Goal: Task Accomplishment & Management: Use online tool/utility

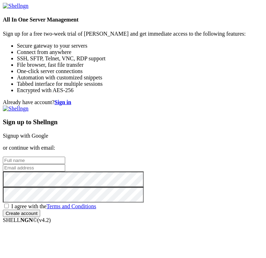
click at [48, 133] on link "Signup with Google" at bounding box center [25, 136] width 45 height 6
click at [209, 100] on div "Already have account? Sign in Sign up to Shellngn Signup with Google or continu…" at bounding box center [133, 158] width 261 height 118
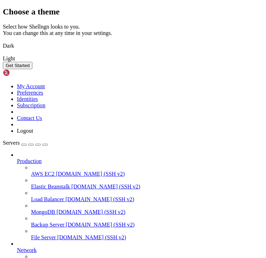
click at [3, 41] on img at bounding box center [3, 41] width 0 height 0
click at [32, 69] on button "Get Started" at bounding box center [18, 65] width 30 height 7
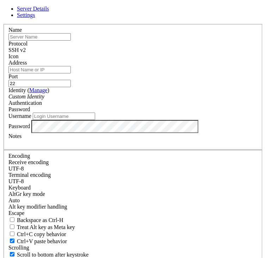
scroll to position [74, 0]
click at [90, 60] on div at bounding box center [132, 60] width 249 height 0
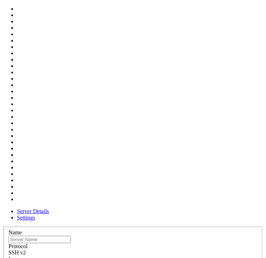
click at [35, 214] on span "Settings" at bounding box center [26, 217] width 18 height 6
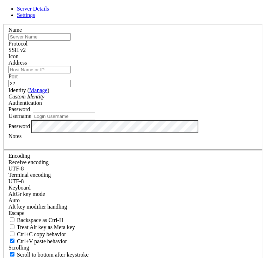
click at [35, 18] on span "Settings" at bounding box center [26, 15] width 18 height 6
click at [49, 12] on span "Server Details" at bounding box center [33, 9] width 32 height 6
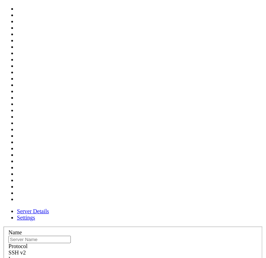
click at [97, 257] on div at bounding box center [132, 262] width 249 height 0
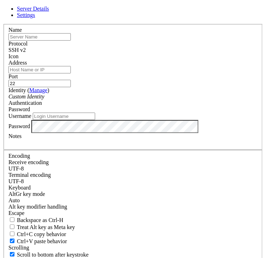
click at [65, 53] on div "Protocol SSH v2" at bounding box center [132, 47] width 249 height 13
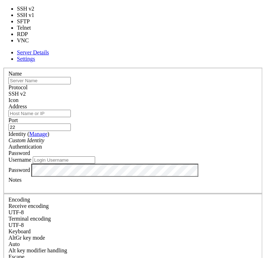
click at [65, 91] on div "SSH v2" at bounding box center [132, 94] width 249 height 6
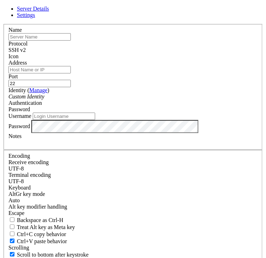
click at [71, 73] on input "Address" at bounding box center [39, 69] width 62 height 7
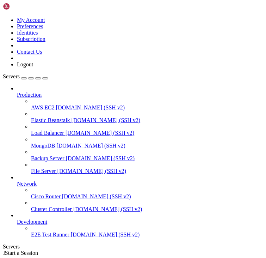
scroll to position [7, 0]
click at [38, 78] on div "button" at bounding box center [38, 78] width 0 height 0
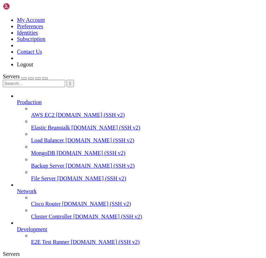
scroll to position [0, 0]
click at [29, 80] on input "text" at bounding box center [34, 83] width 62 height 7
type input "command"
click at [24, 78] on div "button" at bounding box center [24, 78] width 0 height 0
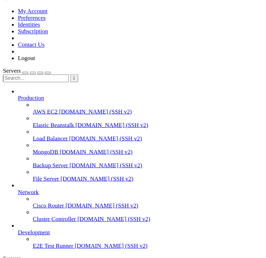
click at [57, 175] on span "[DOMAIN_NAME] (SSH v2)" at bounding box center [91, 178] width 69 height 6
click at [52, 175] on span "File Server" at bounding box center [43, 178] width 25 height 6
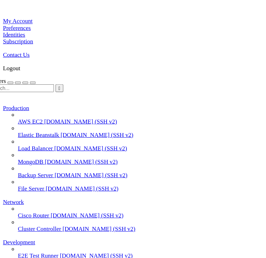
click at [24, 78] on div "button" at bounding box center [24, 78] width 0 height 0
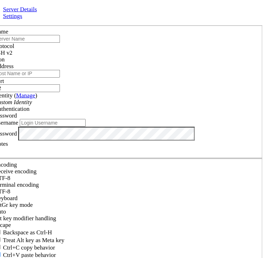
click at [71, 41] on input "text" at bounding box center [39, 36] width 62 height 7
type input "CodeAnywhere"
click at [71, 73] on input "Address" at bounding box center [39, 69] width 62 height 7
paste input "30000"
type input "30000"
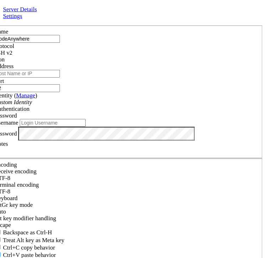
click at [71, 87] on input "22" at bounding box center [39, 83] width 62 height 7
type input "2"
paste input "30000"
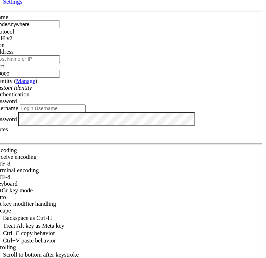
scroll to position [50, 0]
type input "30000"
click at [135, 112] on div "Password" at bounding box center [132, 109] width 249 height 6
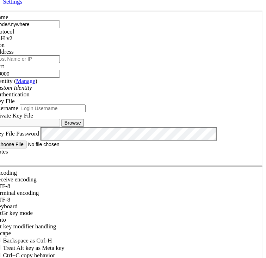
click at [31, 119] on label "Username" at bounding box center [19, 116] width 23 height 6
click at [95, 120] on input "Username" at bounding box center [64, 115] width 62 height 7
click at [97, 112] on div "Authentication Key File" at bounding box center [132, 106] width 249 height 13
click at [98, 112] on div "Key File" at bounding box center [132, 109] width 249 height 6
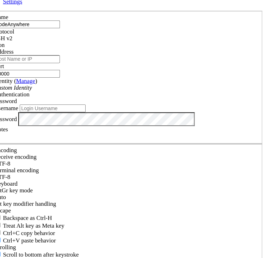
click at [71, 66] on input "Address" at bounding box center [39, 69] width 62 height 7
paste input "codeanywhere-templates-p-84k423wi39_vJmTy7s3auEp6qRY9FC7aA5eExq1do@codeanywhere…"
type input "codeanywhere-templates-p-84k423wi39_vJmTy7s3auEp6qRY9FC7aA5eExq1do@codeanywhere…"
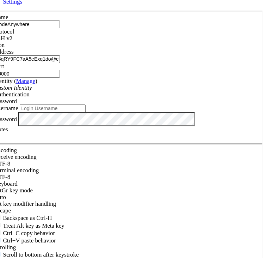
scroll to position [0, 0]
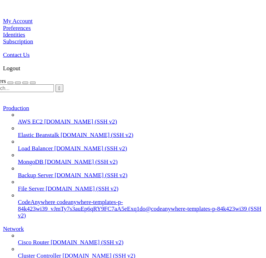
click at [41, 188] on span "CodeAnywhere" at bounding box center [48, 191] width 35 height 6
click at [33, 188] on span "CodeAnywhere" at bounding box center [48, 191] width 35 height 6
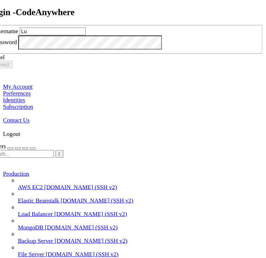
type input "L"
type input "[EMAIL_ADDRESS][DOMAIN_NAME]"
click button "Connect" at bounding box center [14, 60] width 23 height 7
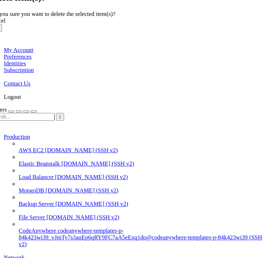
click at [15, 44] on button "OK" at bounding box center [9, 39] width 12 height 7
